Goal: Find specific page/section: Find specific page/section

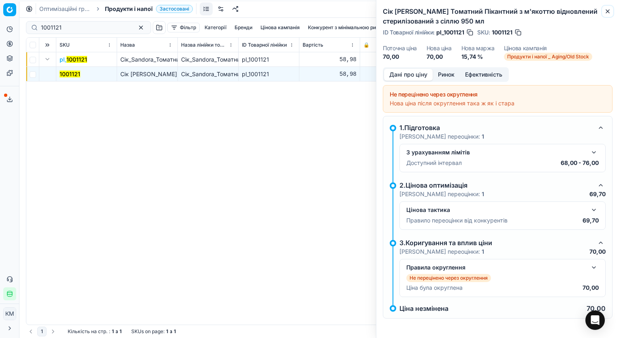
click at [606, 11] on icon "button" at bounding box center [608, 11] width 6 height 6
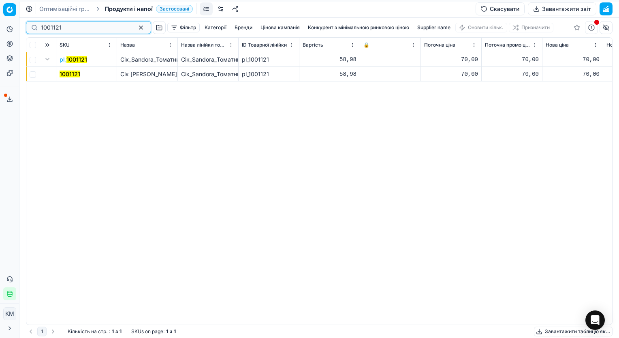
drag, startPoint x: 68, startPoint y: 28, endPoint x: 38, endPoint y: 31, distance: 30.1
click at [38, 30] on div "1001121" at bounding box center [88, 27] width 125 height 13
paste input "748790"
type input "748790"
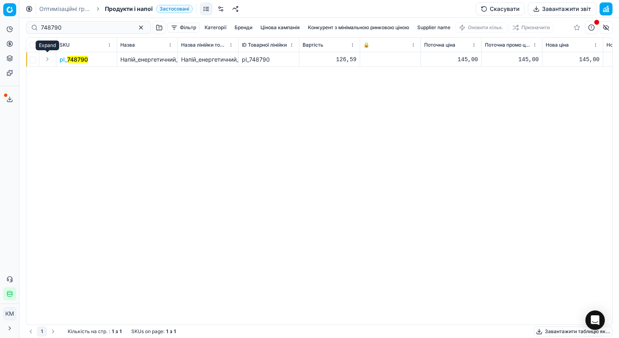
click at [47, 59] on button "Expand" at bounding box center [48, 59] width 10 height 10
click at [68, 74] on mark "748790" at bounding box center [70, 74] width 21 height 7
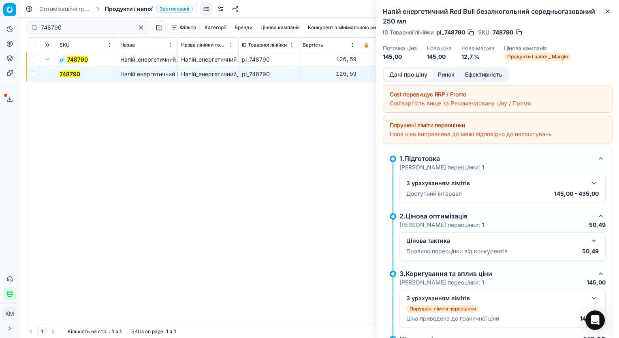
scroll to position [29, 0]
